Goal: Find specific page/section: Find specific page/section

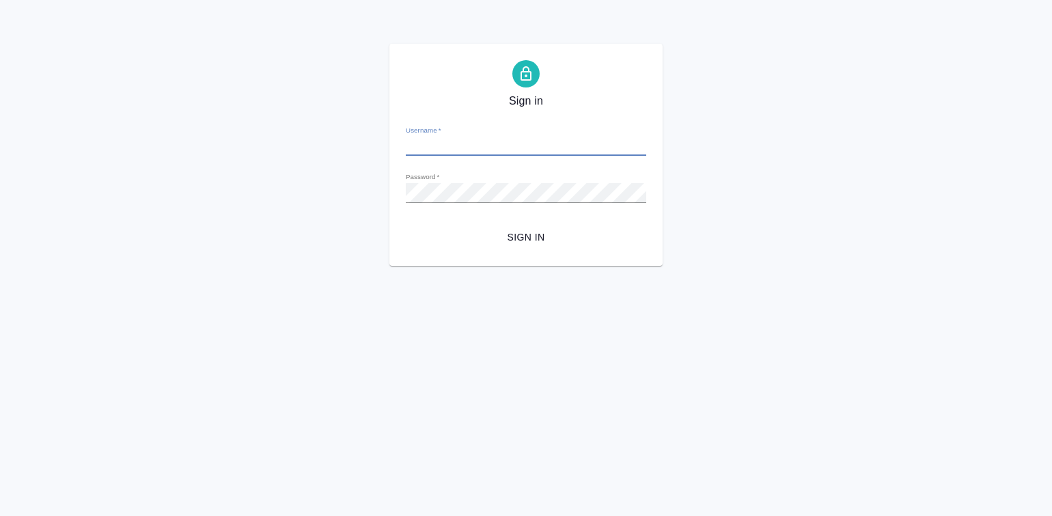
type input "[PERSON_NAME][EMAIL_ADDRESS][DOMAIN_NAME]"
click at [537, 231] on span "Sign in" at bounding box center [526, 237] width 219 height 17
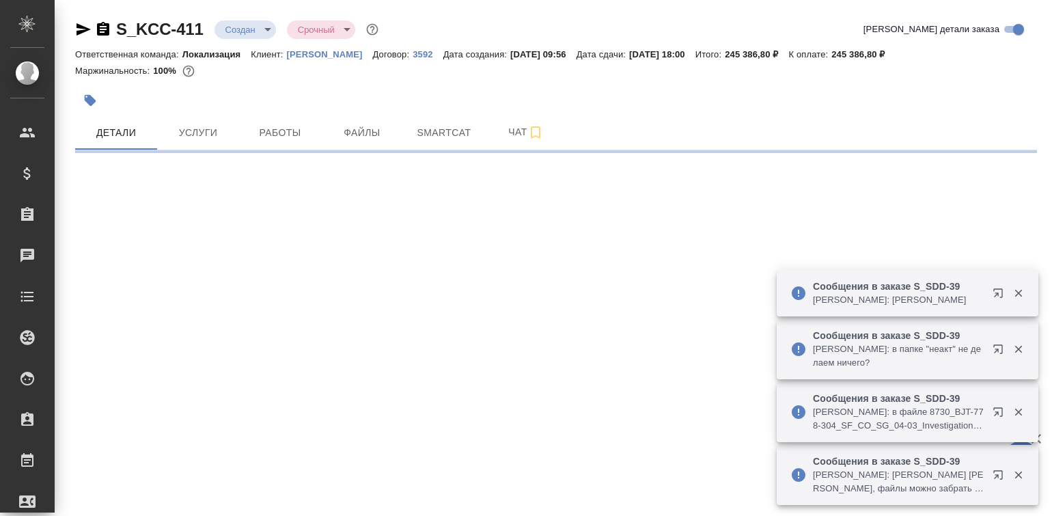
select select "RU"
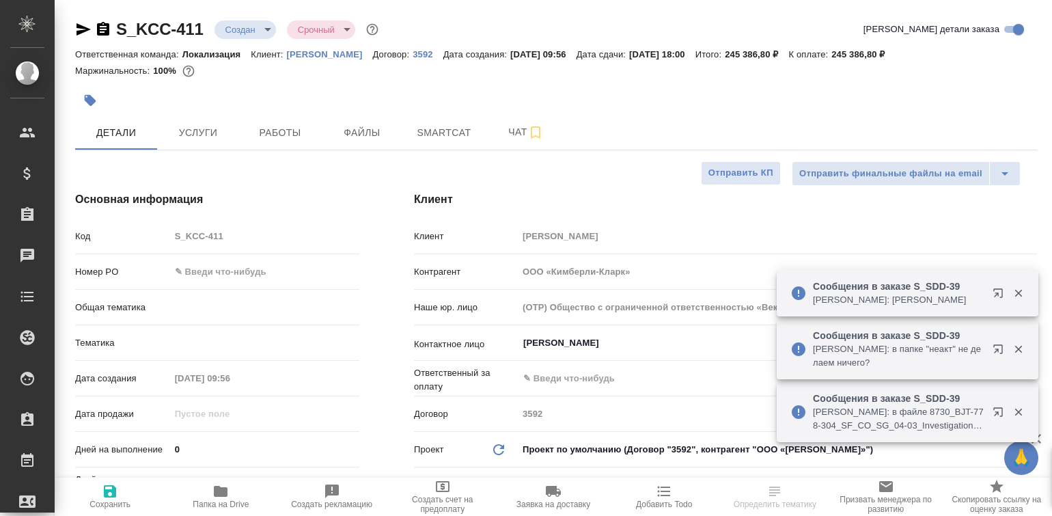
type textarea "x"
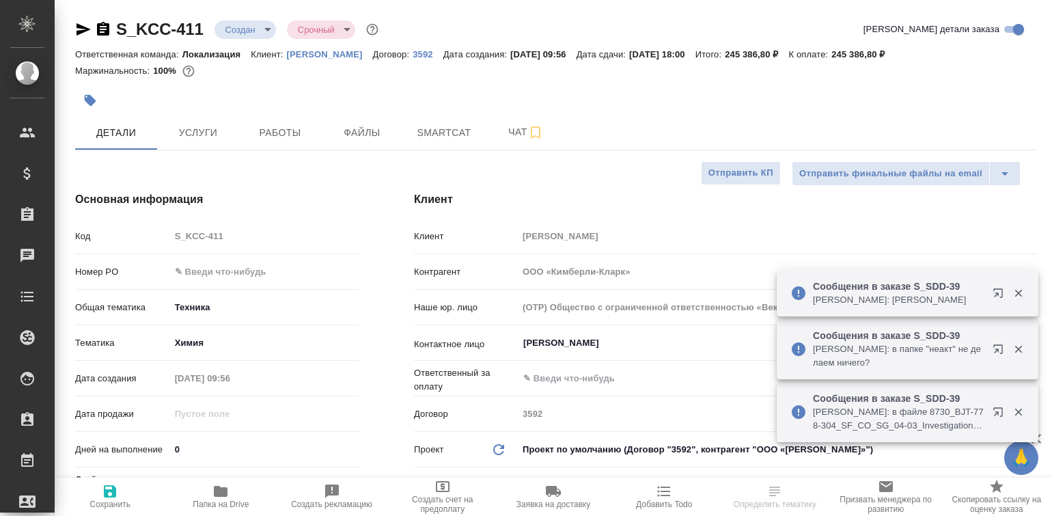
type textarea "x"
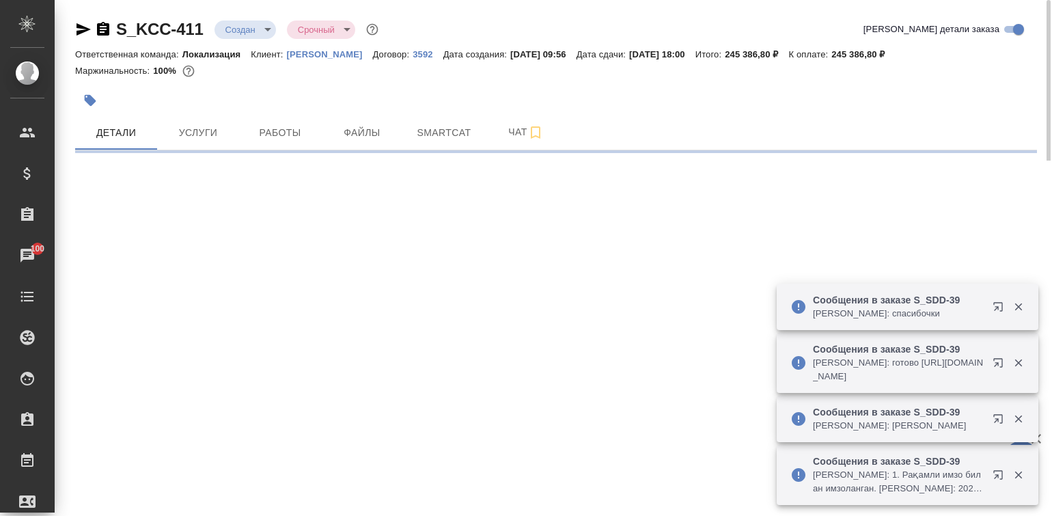
select select "RU"
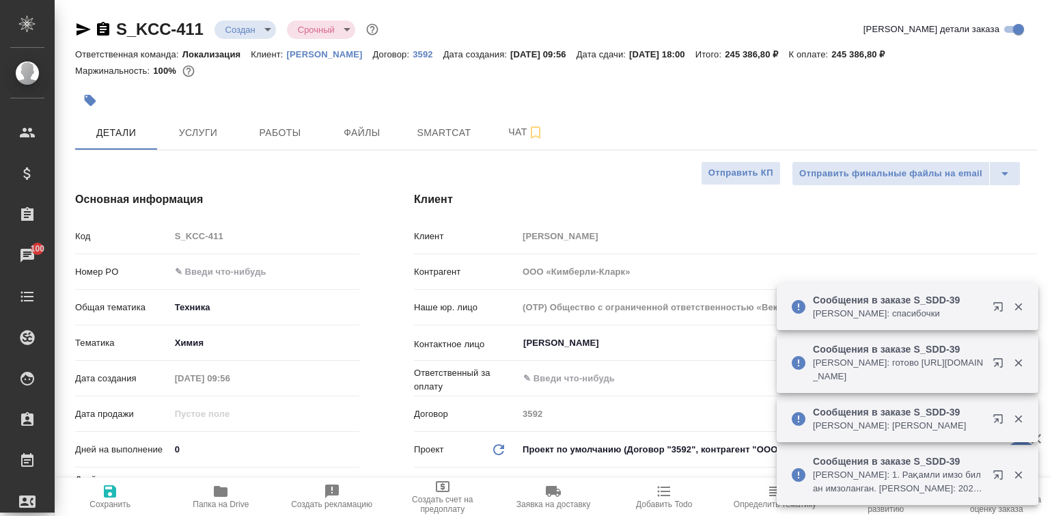
type textarea "x"
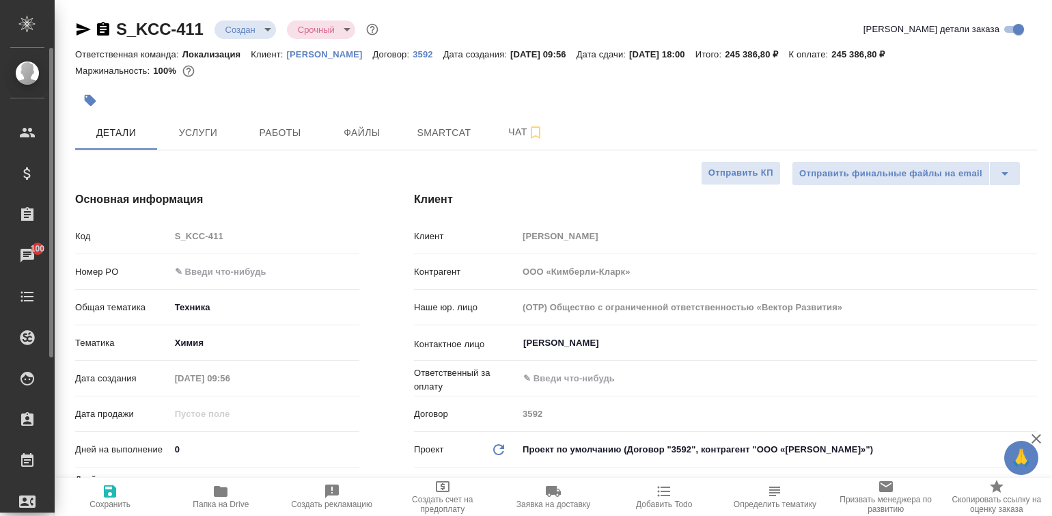
type textarea "x"
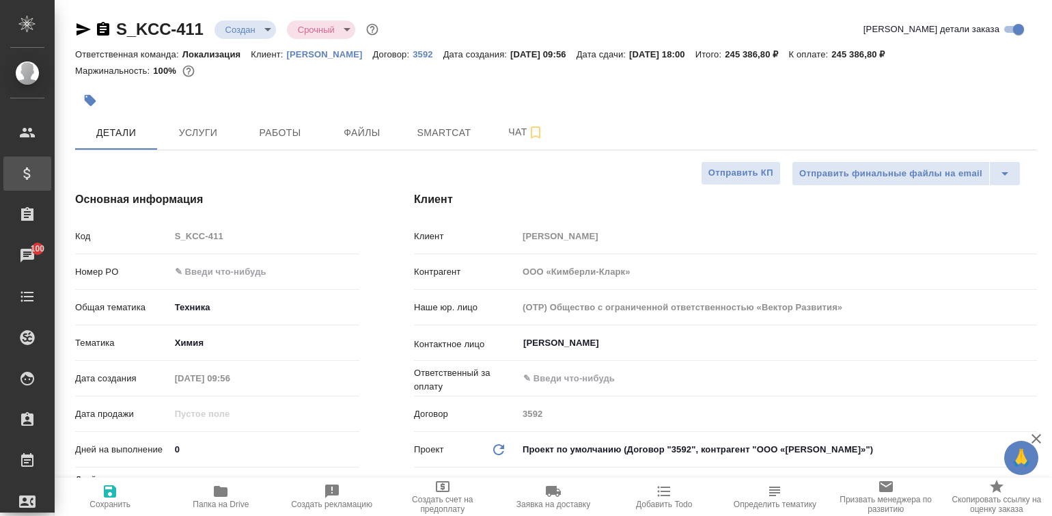
type textarea "x"
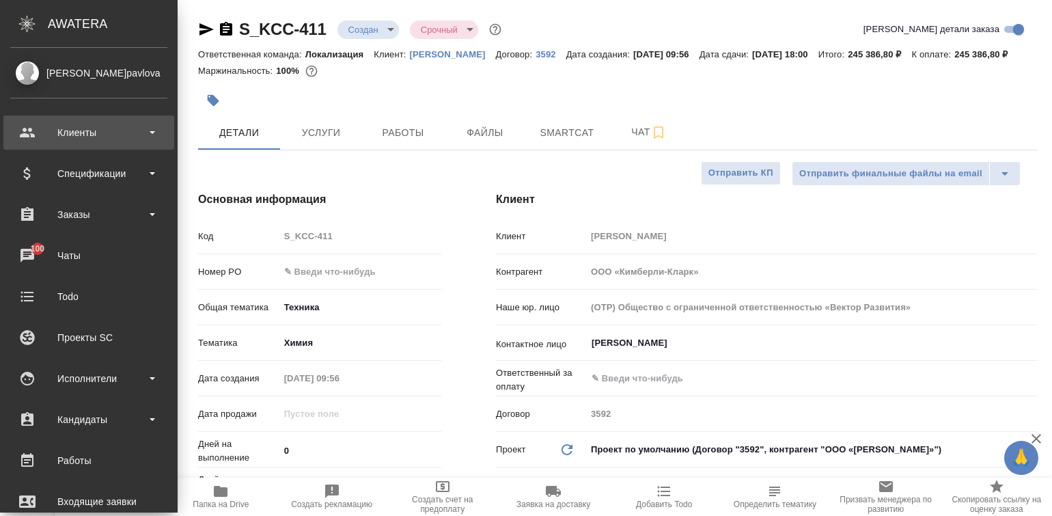
click at [60, 130] on div "Клиенты" at bounding box center [88, 132] width 157 height 20
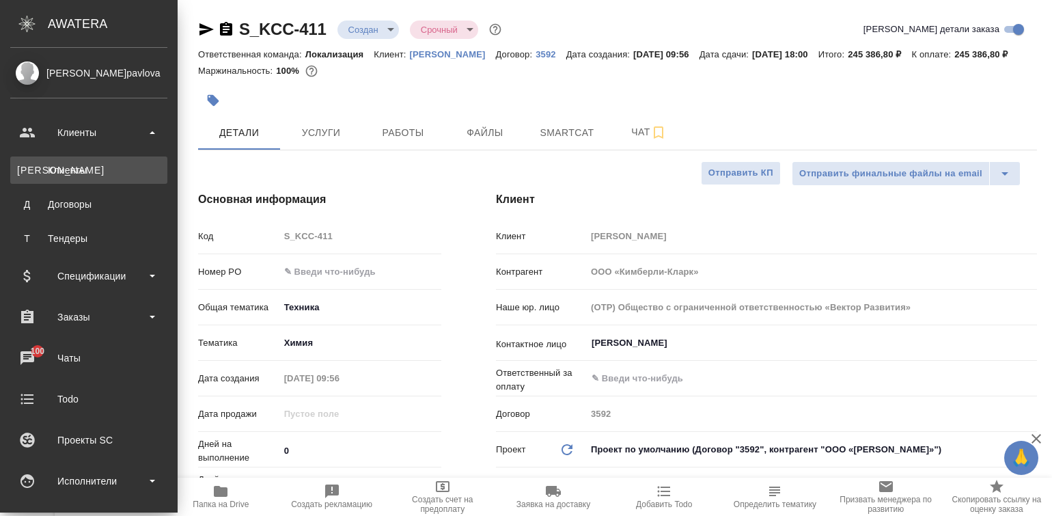
type textarea "x"
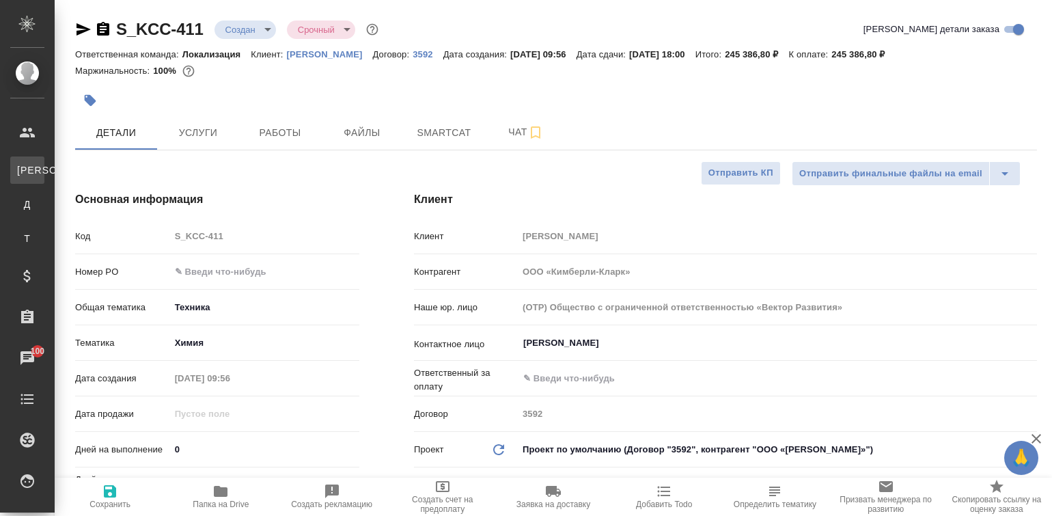
click at [20, 166] on div "Клиенты" at bounding box center [10, 170] width 20 height 14
type textarea "x"
select select "RU"
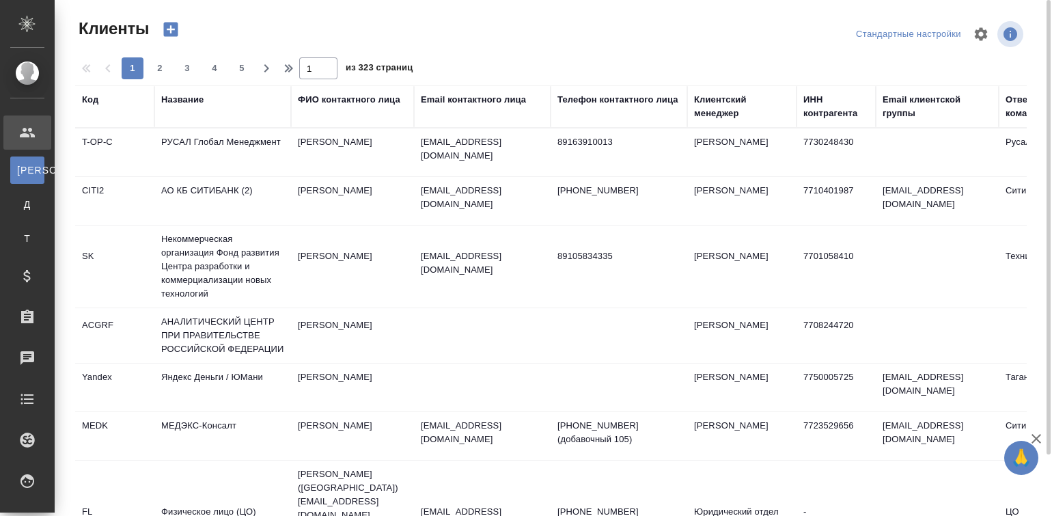
click at [183, 96] on div "Название" at bounding box center [182, 100] width 42 height 14
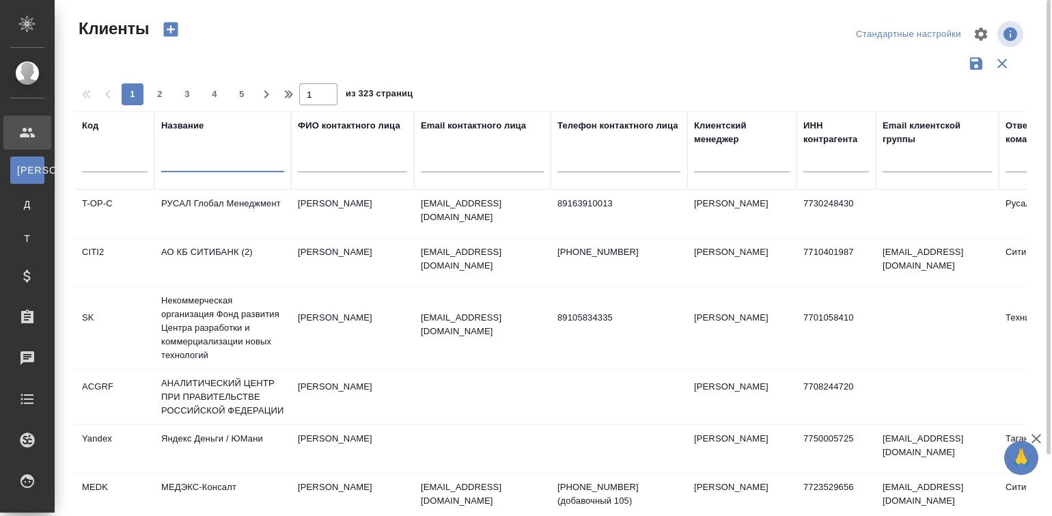
click at [181, 157] on input "text" at bounding box center [222, 163] width 123 height 17
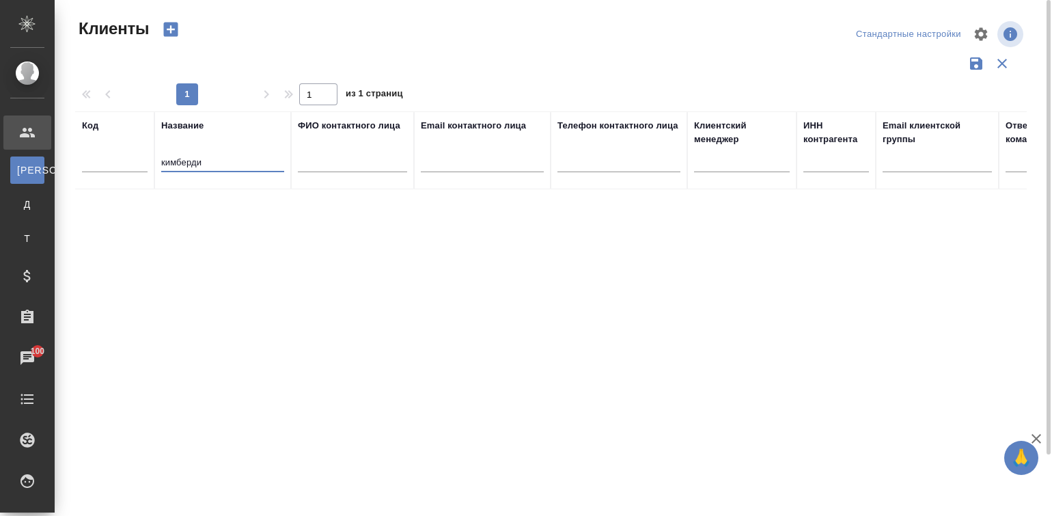
click at [197, 163] on input "кимберди" at bounding box center [222, 163] width 123 height 17
drag, startPoint x: 230, startPoint y: 156, endPoint x: 126, endPoint y: 153, distance: 103.8
click at [126, 153] on tr "Код Название кимберли ФИО контактного лица Email контактного лица Телефон конта…" at bounding box center [591, 150] width 1032 height 78
type input "кимберли"
